Goal: Find specific page/section: Find specific page/section

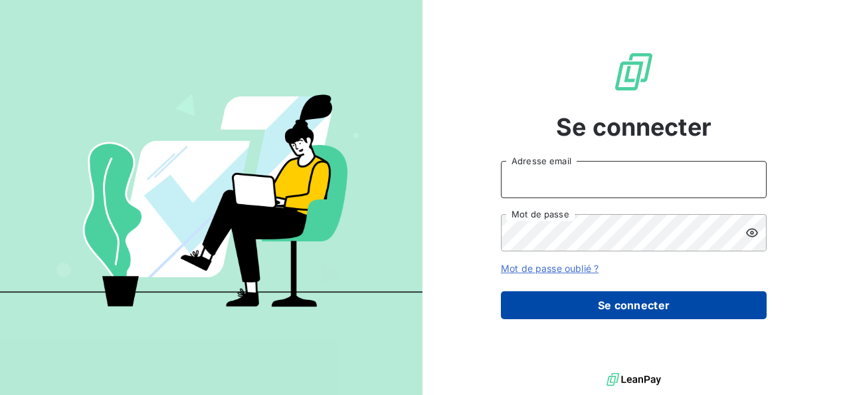
type input "[PERSON_NAME][EMAIL_ADDRESS][PERSON_NAME][DOMAIN_NAME]"
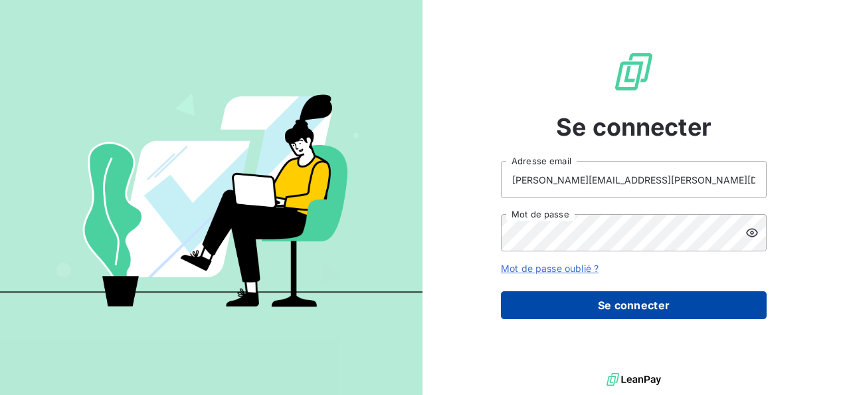
click at [659, 312] on button "Se connecter" at bounding box center [634, 305] width 266 height 28
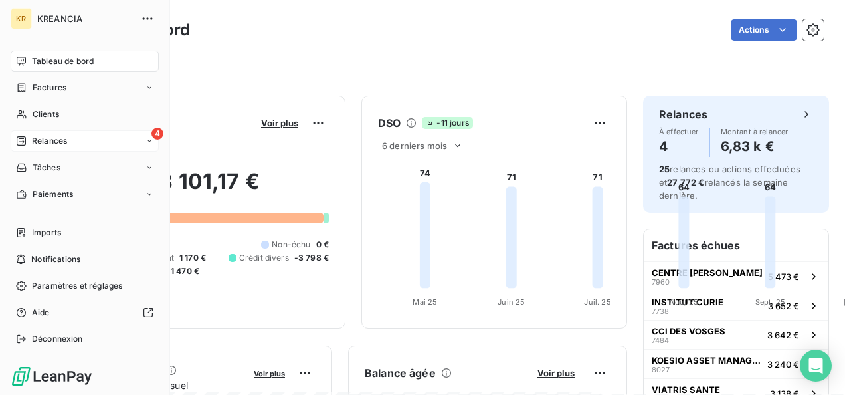
click at [35, 135] on span "Relances" at bounding box center [49, 141] width 35 height 12
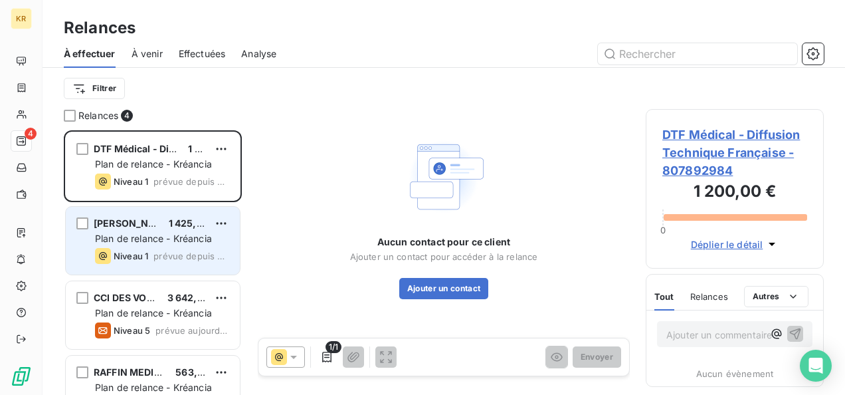
scroll to position [33, 0]
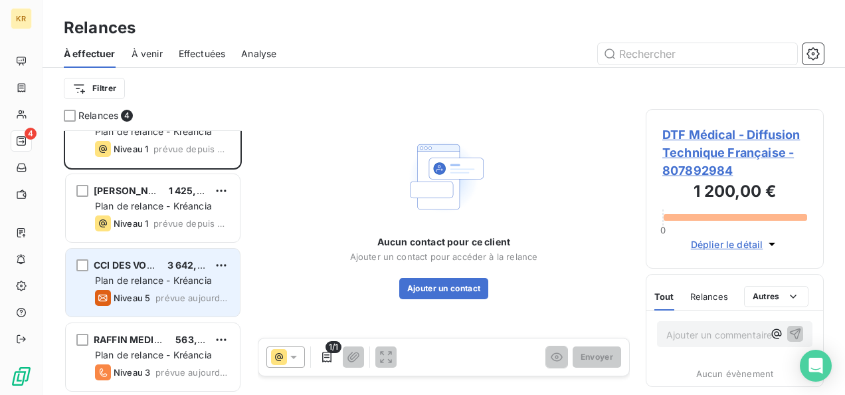
click at [143, 266] on span "CCI DES VOSGES" at bounding box center [133, 264] width 78 height 11
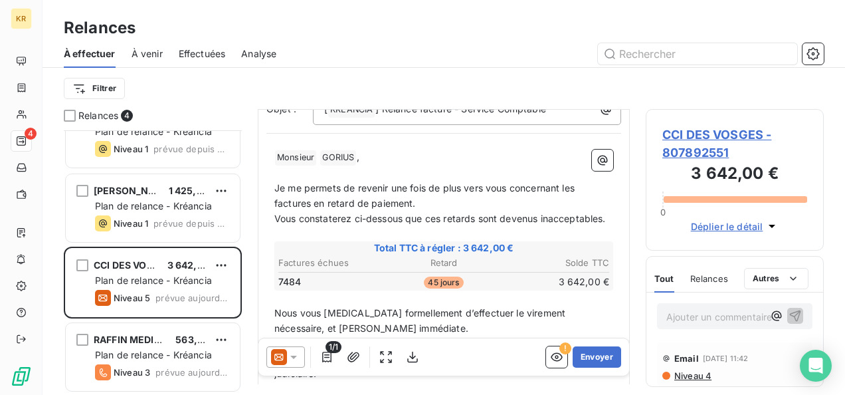
scroll to position [244, 0]
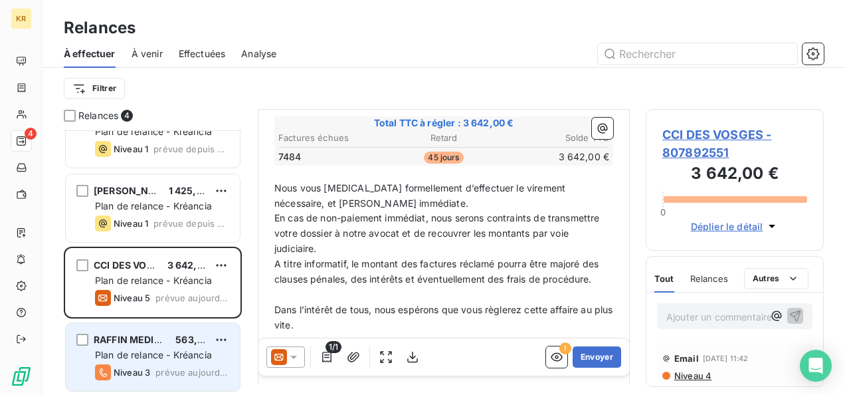
click at [133, 353] on span "Plan de relance - Kréancia" at bounding box center [153, 354] width 117 height 11
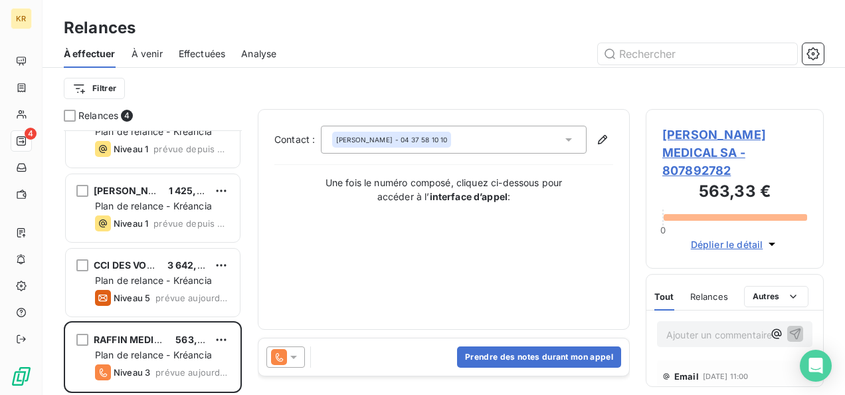
click at [295, 357] on icon at bounding box center [293, 356] width 13 height 13
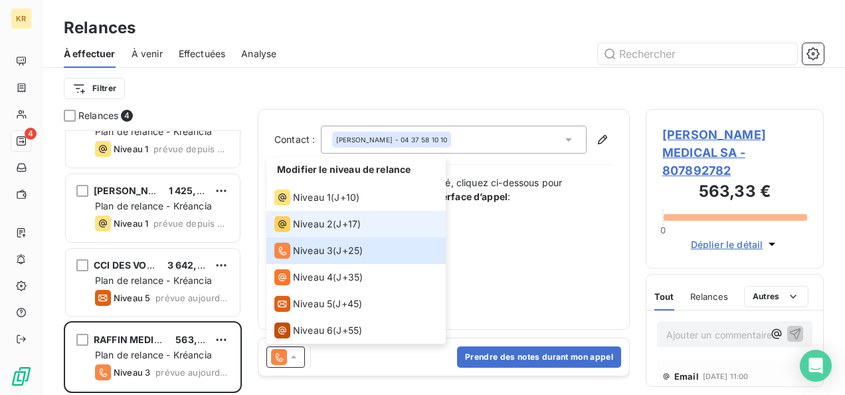
click at [353, 226] on span "J+17 )" at bounding box center [348, 223] width 25 height 13
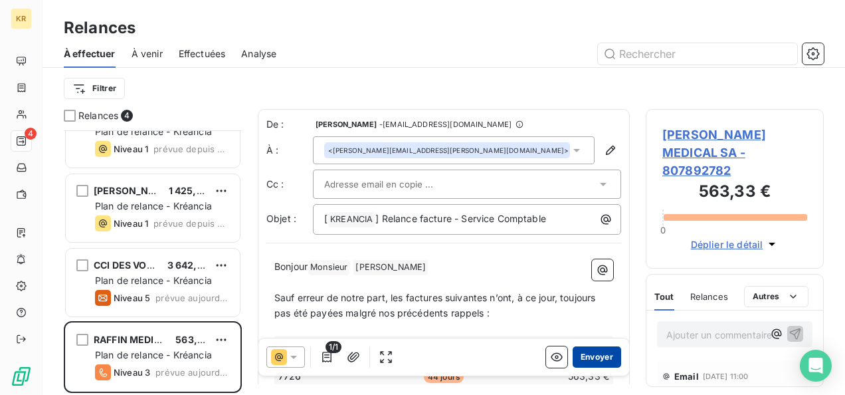
click at [606, 359] on button "Envoyer" at bounding box center [597, 356] width 48 height 21
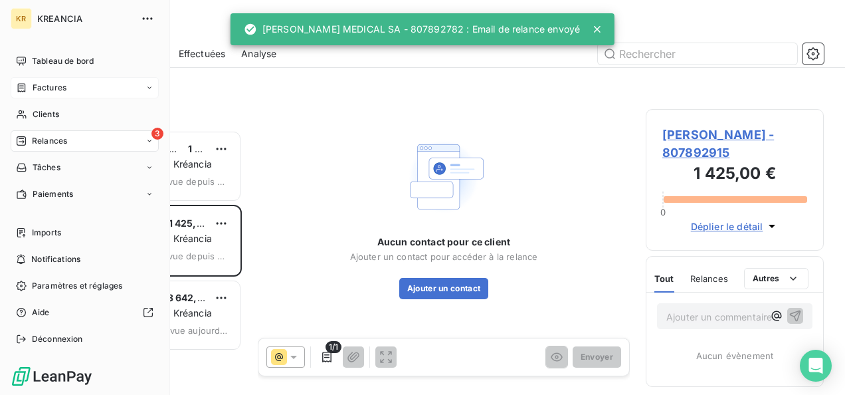
click at [43, 94] on div "Factures" at bounding box center [85, 87] width 148 height 21
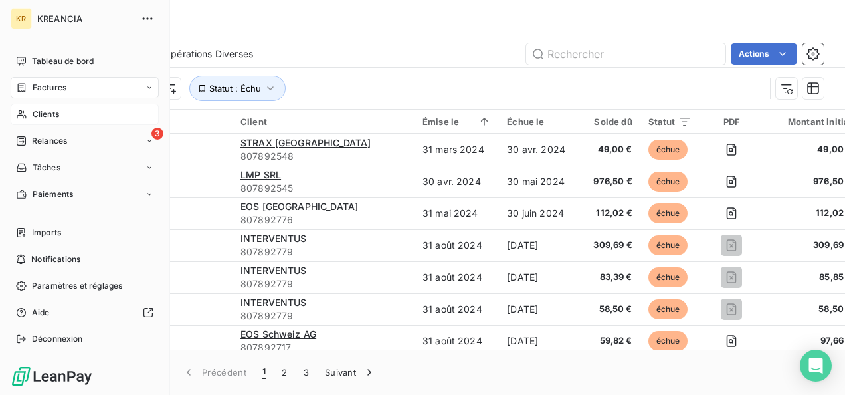
click at [46, 109] on span "Clients" at bounding box center [46, 114] width 27 height 12
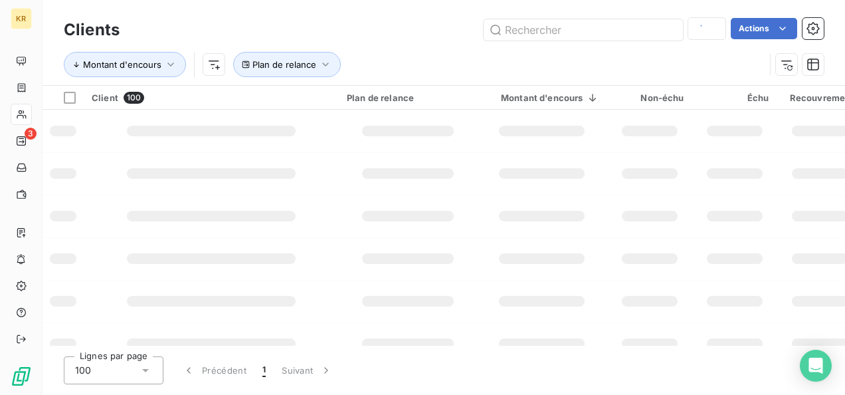
click at [607, 56] on div "Montant d'encours Plan de relance" at bounding box center [414, 64] width 701 height 25
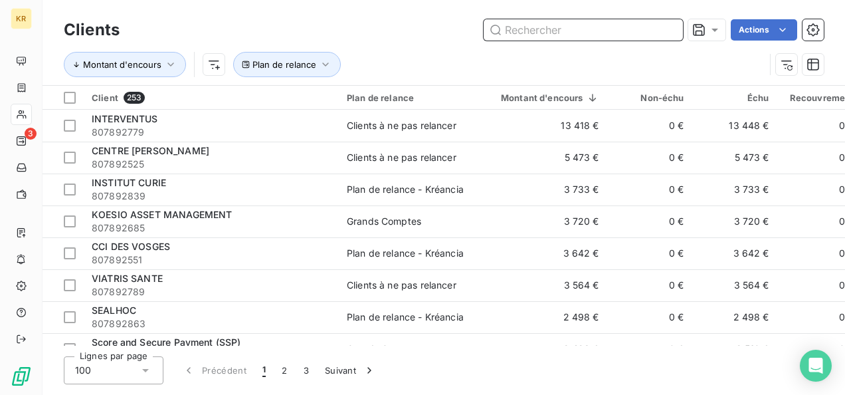
click at [591, 37] on input "text" at bounding box center [583, 29] width 199 height 21
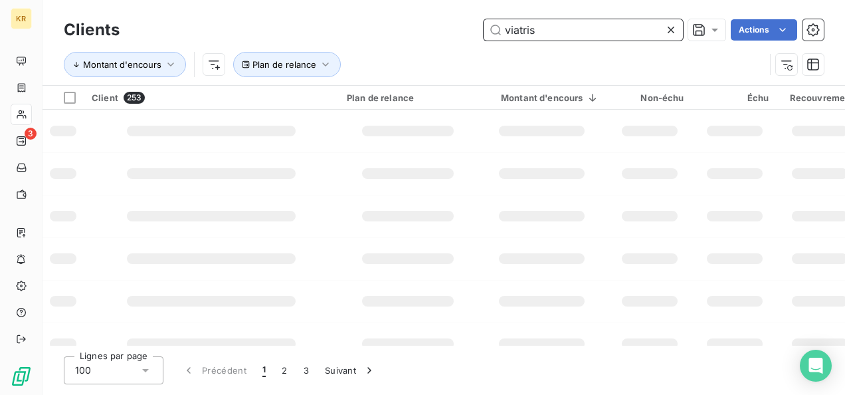
type input "viatris"
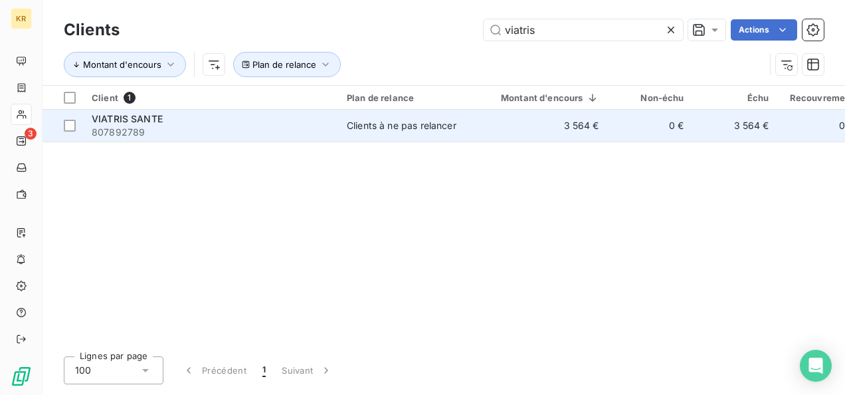
click at [271, 139] on td "VIATRIS SANTE 807892789" at bounding box center [211, 126] width 255 height 32
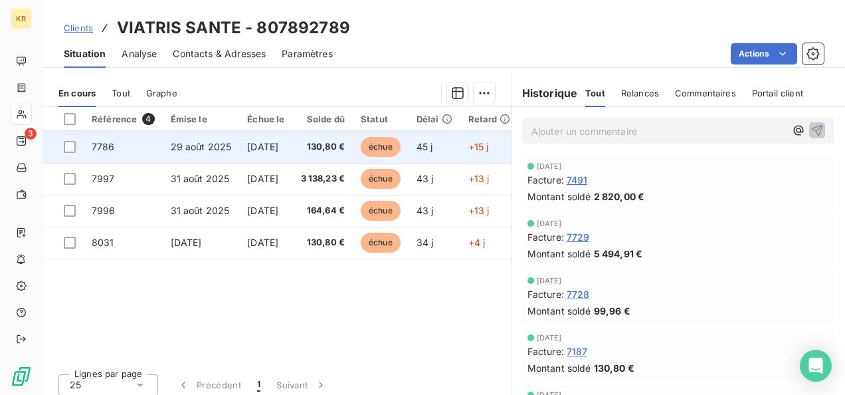
click at [109, 147] on span "7786" at bounding box center [103, 146] width 23 height 11
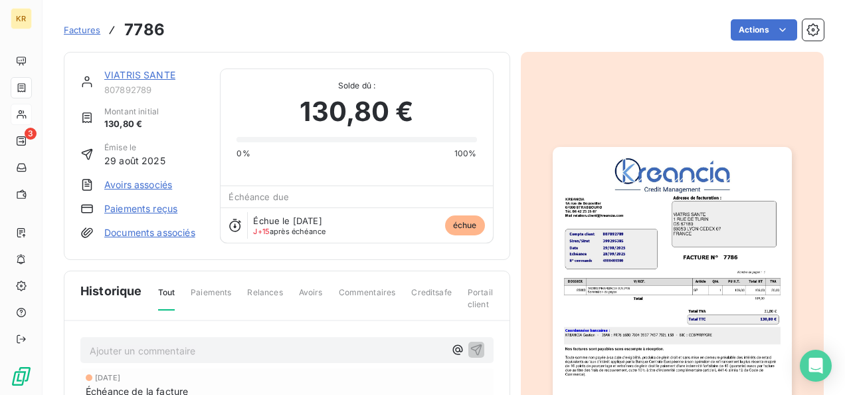
click at [624, 232] on img "button" at bounding box center [672, 316] width 239 height 338
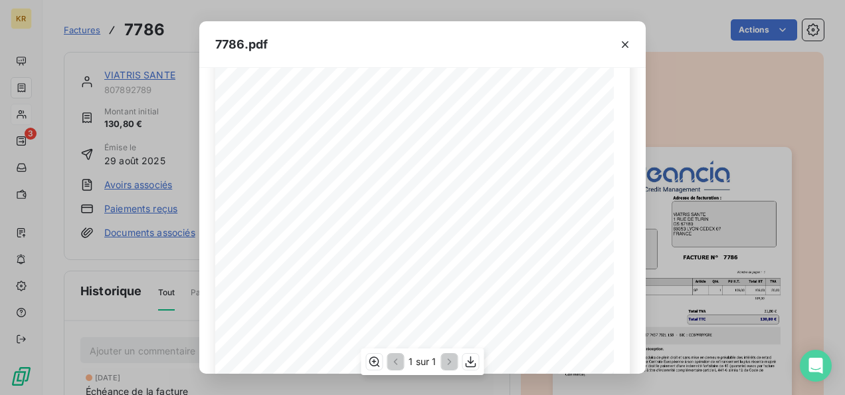
scroll to position [82, 0]
click at [469, 360] on icon "button" at bounding box center [470, 361] width 13 height 13
click at [134, 70] on div "7786.pdf 7786 807892789 VIATRIS SANTE [STREET_ADDRESS] [DATE] Total HT PU H.T. …" at bounding box center [422, 197] width 845 height 395
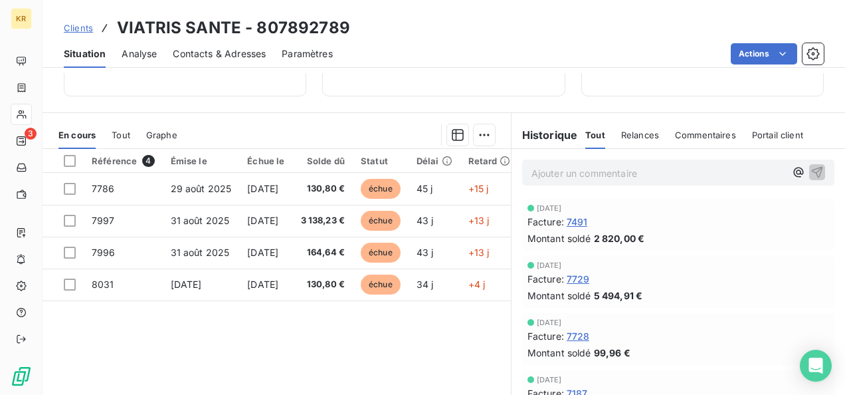
scroll to position [222, 0]
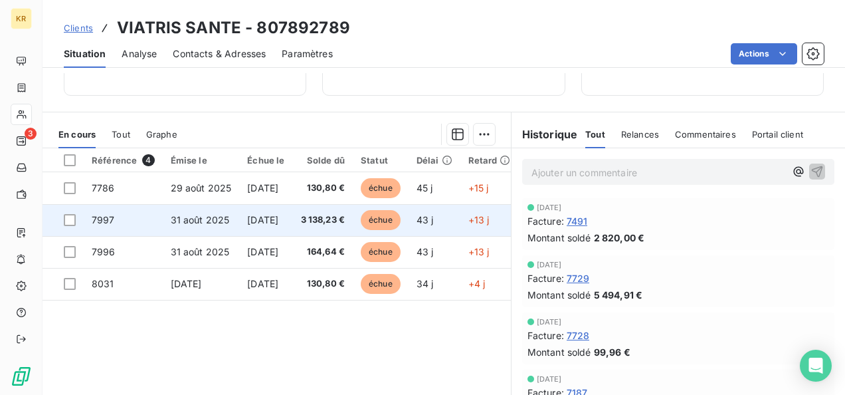
click at [218, 214] on span "31 août 2025" at bounding box center [200, 219] width 59 height 11
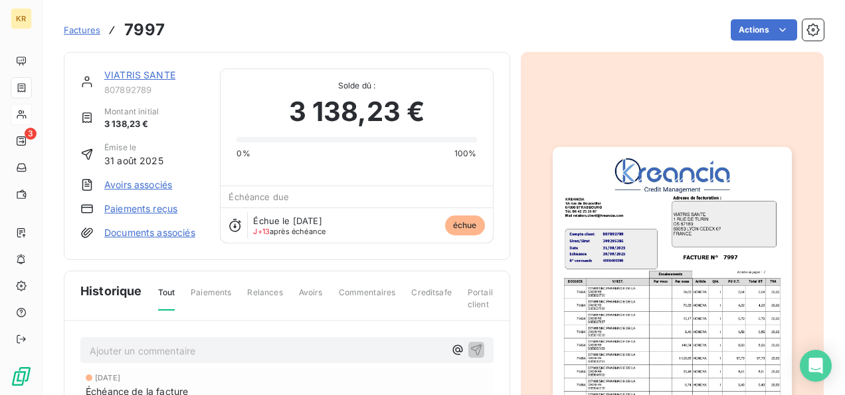
click at [689, 267] on img "button" at bounding box center [672, 316] width 239 height 338
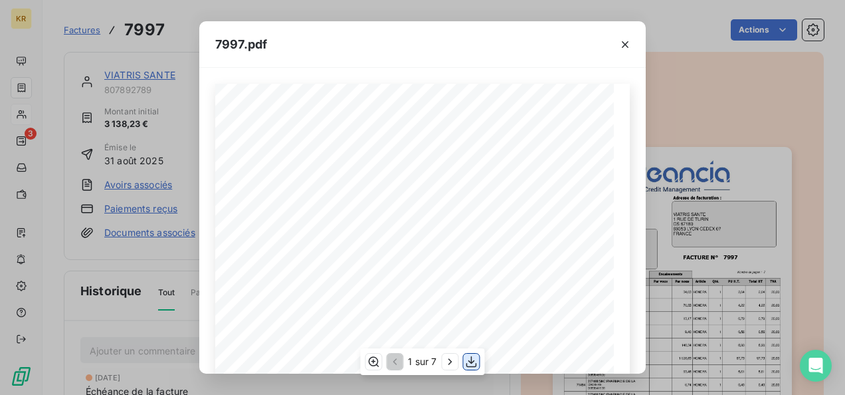
click at [469, 361] on icon "button" at bounding box center [471, 361] width 11 height 11
click at [110, 73] on div "7997.pdf 7997 807892789 VIATRIS SANTE [STREET_ADDRESS] [DATE] Total HT PU H.T. …" at bounding box center [422, 197] width 845 height 395
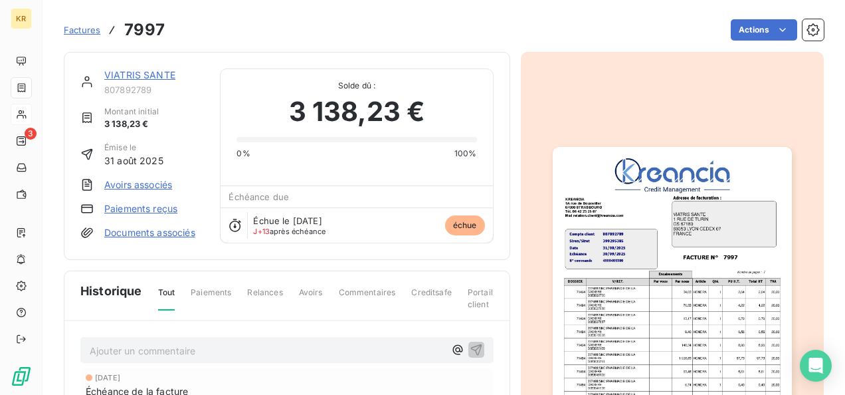
click at [110, 74] on link "VIATRIS SANTE" at bounding box center [139, 74] width 71 height 11
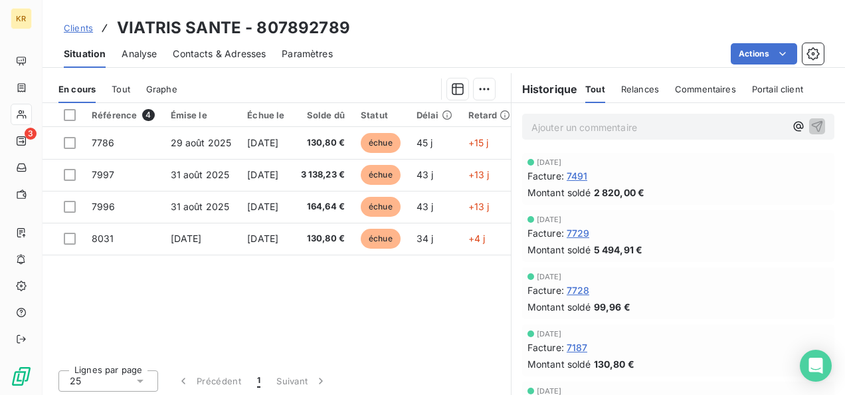
scroll to position [270, 0]
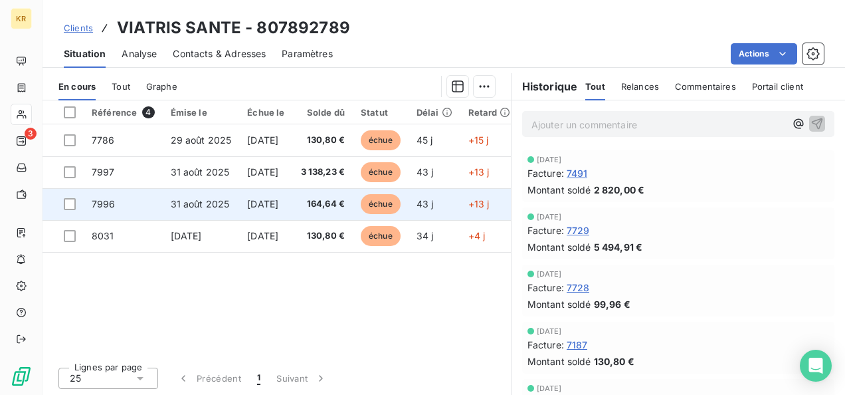
click at [211, 207] on span "31 août 2025" at bounding box center [200, 203] width 59 height 11
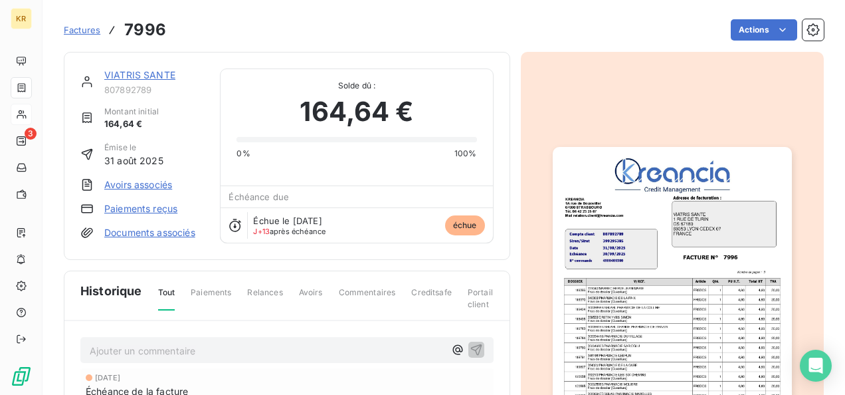
click at [573, 266] on img "button" at bounding box center [672, 316] width 239 height 338
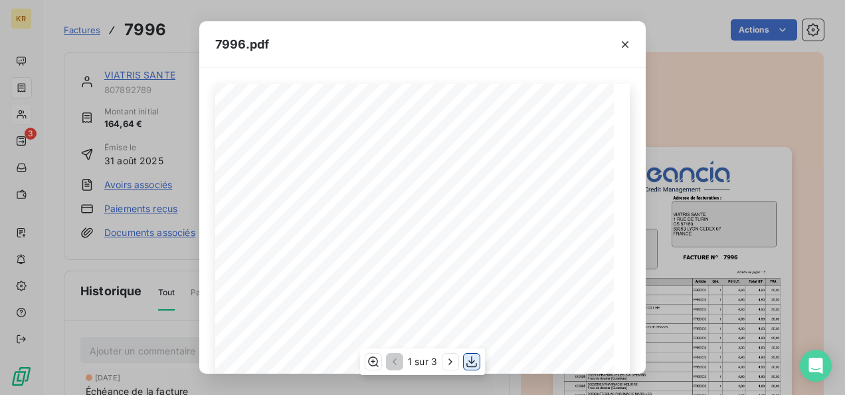
click at [473, 363] on icon "button" at bounding box center [471, 361] width 13 height 13
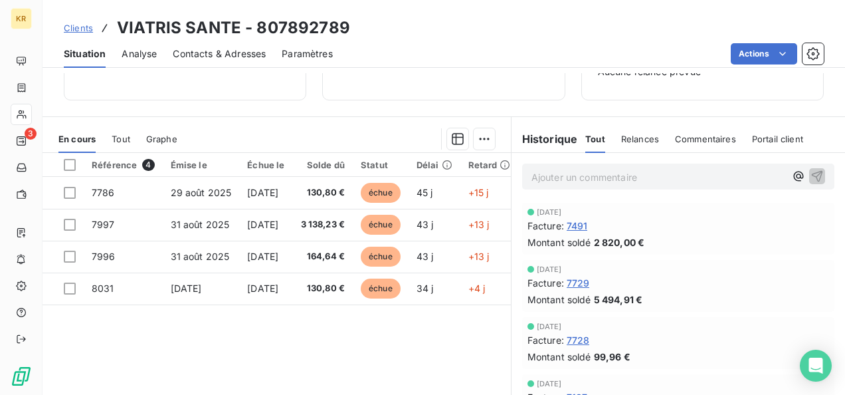
scroll to position [218, 0]
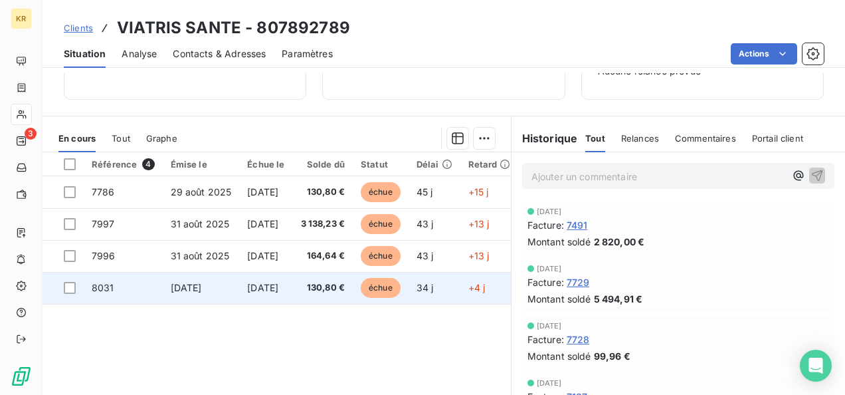
click at [278, 286] on span "[DATE]" at bounding box center [262, 287] width 31 height 11
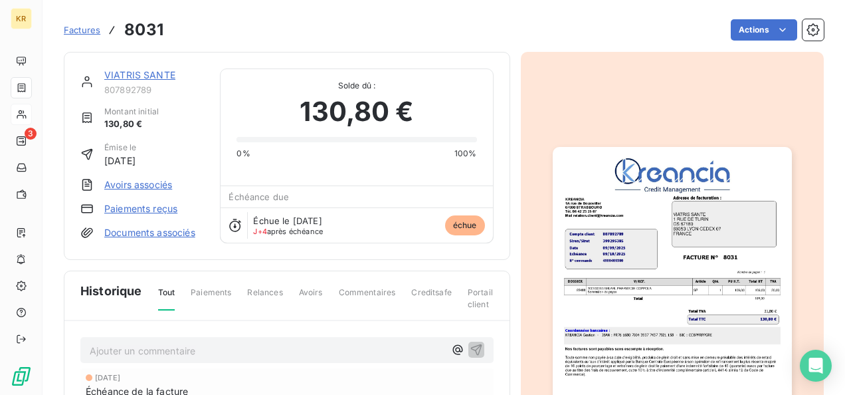
click at [634, 239] on img "button" at bounding box center [672, 316] width 239 height 338
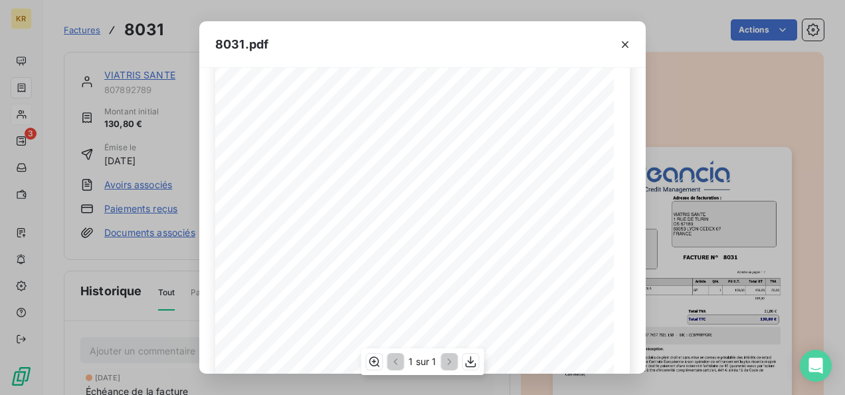
scroll to position [199, 0]
click at [469, 363] on icon "button" at bounding box center [470, 361] width 13 height 13
click at [627, 44] on icon "button" at bounding box center [624, 44] width 13 height 13
